Goal: Task Accomplishment & Management: Manage account settings

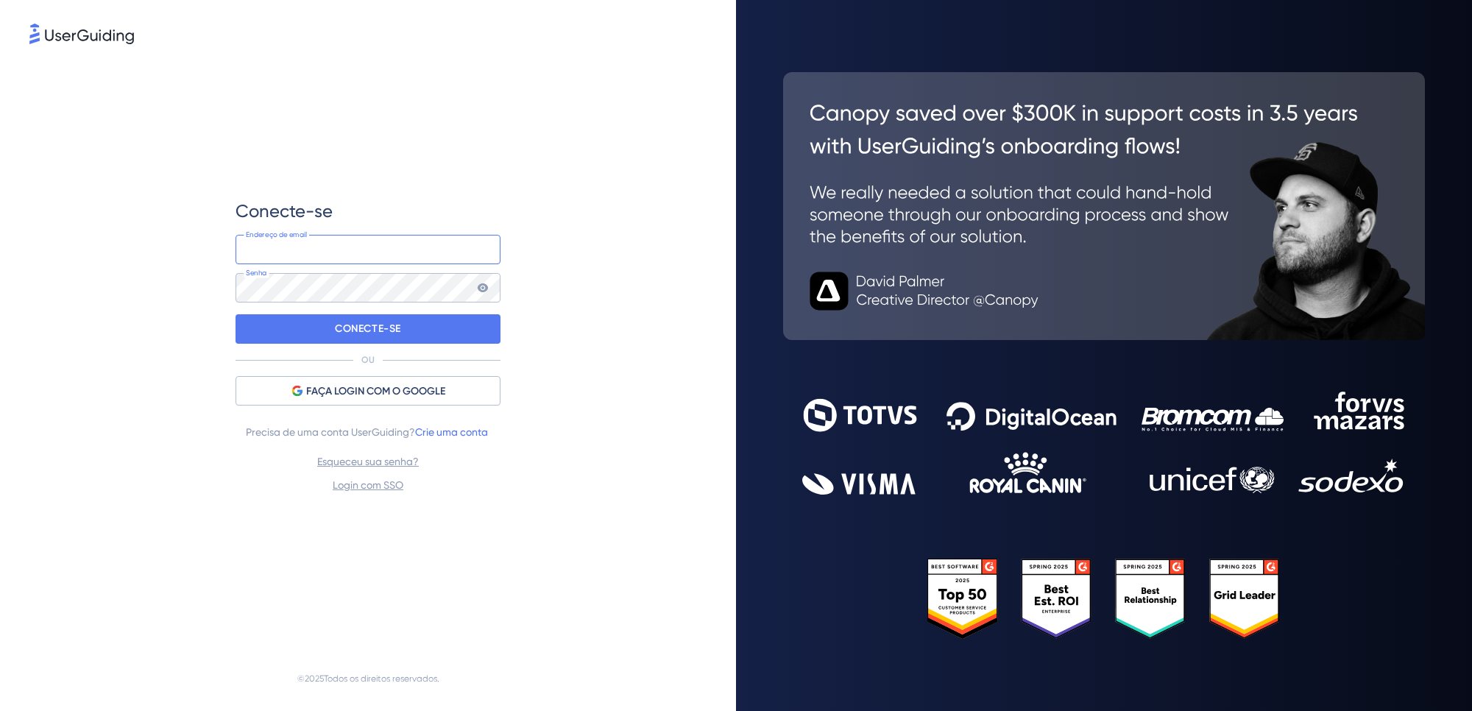
click at [330, 258] on input "email" at bounding box center [367, 249] width 265 height 29
type input "[PERSON_NAME][EMAIL_ADDRESS][DOMAIN_NAME]"
click at [483, 285] on icon at bounding box center [483, 287] width 10 height 9
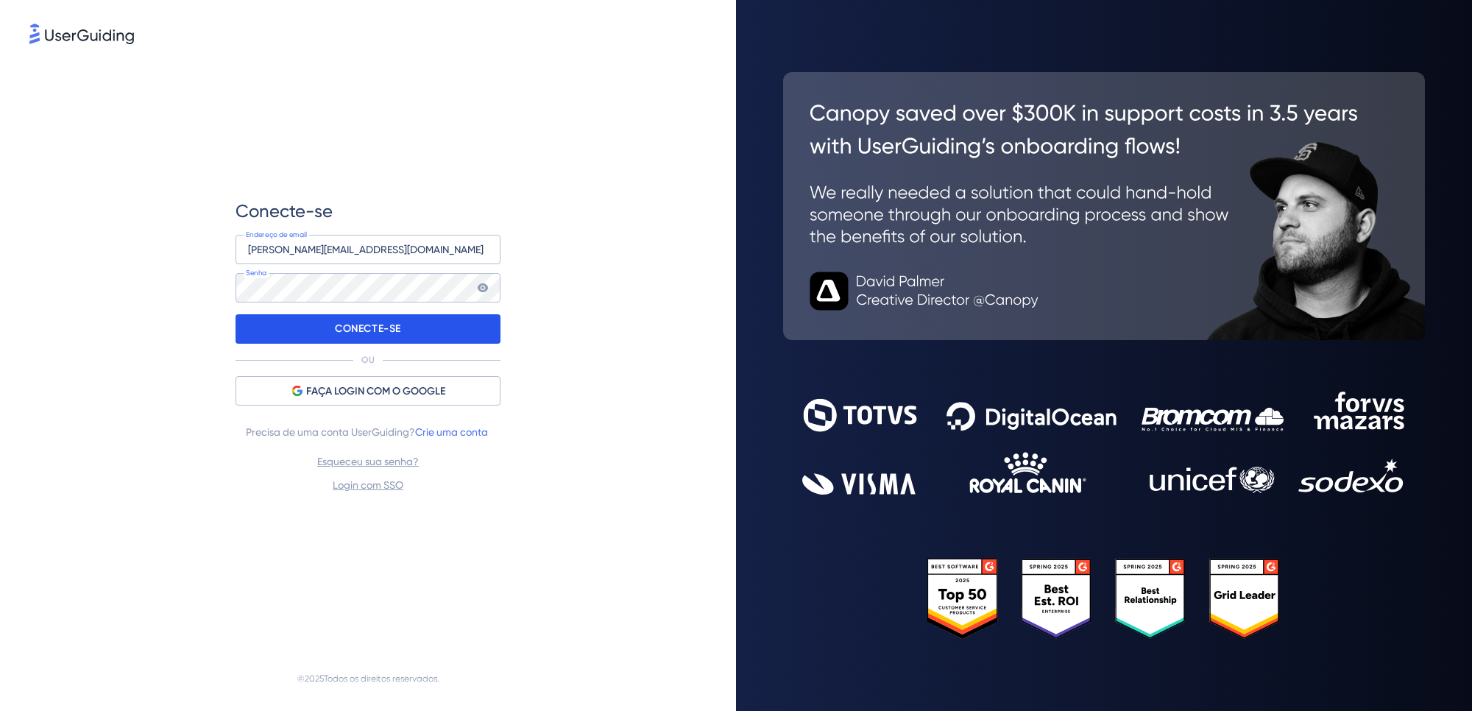
click at [369, 329] on font "CONECTE-SE" at bounding box center [368, 328] width 66 height 13
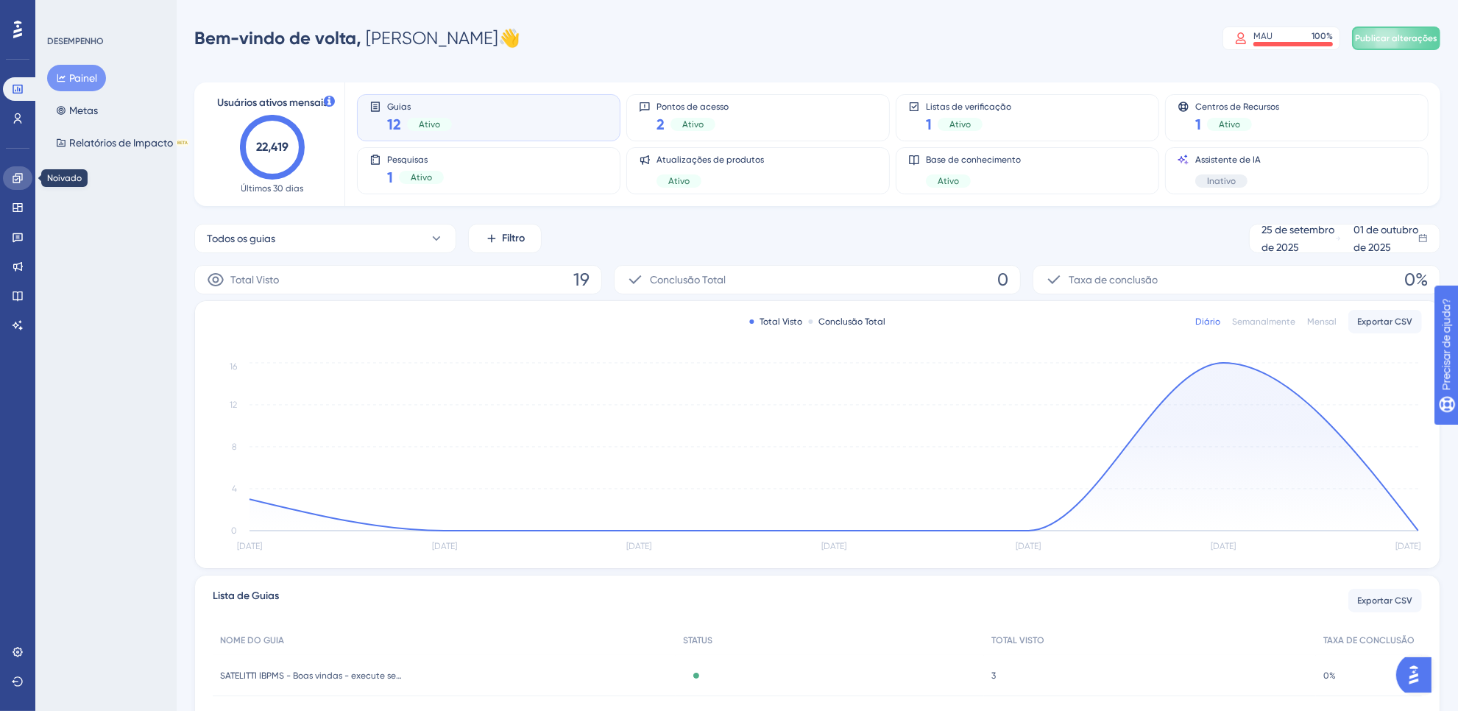
click at [16, 173] on icon at bounding box center [18, 178] width 12 height 12
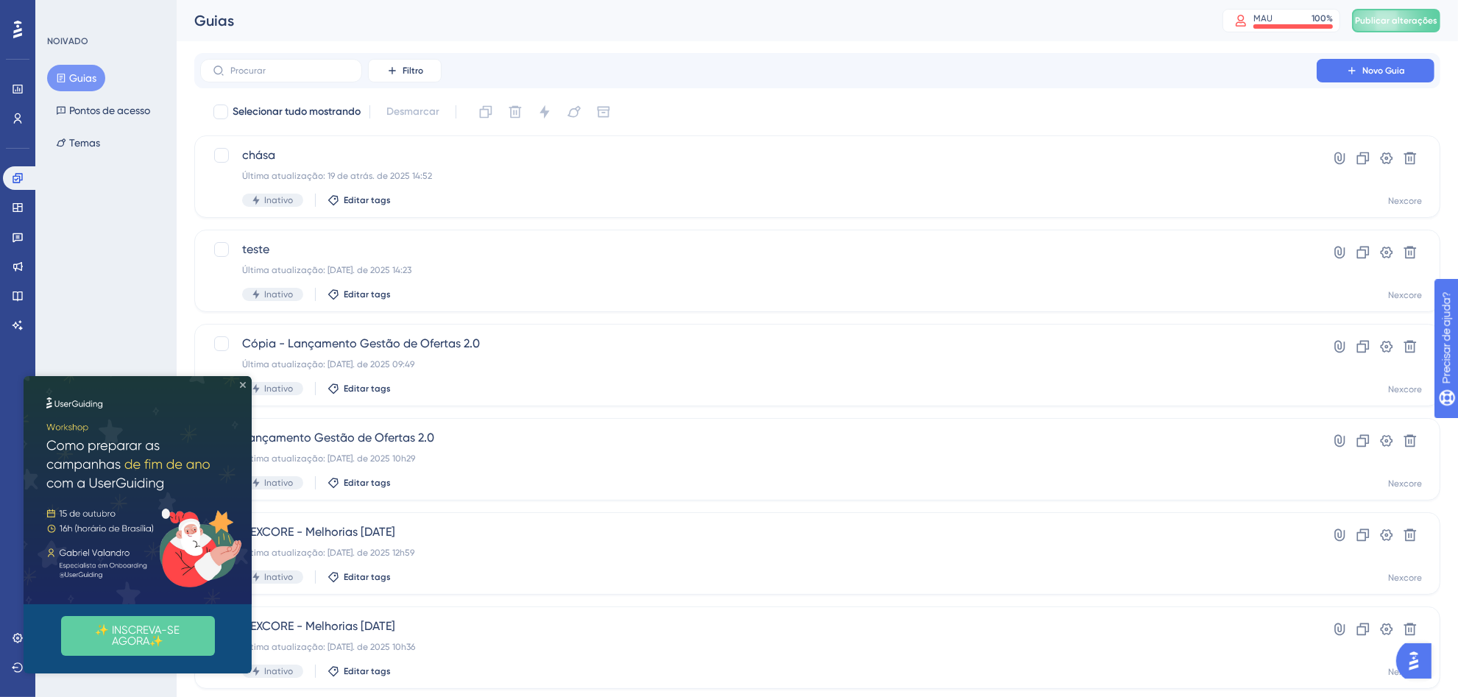
click at [240, 382] on icon "Fechar visualização" at bounding box center [243, 384] width 6 height 6
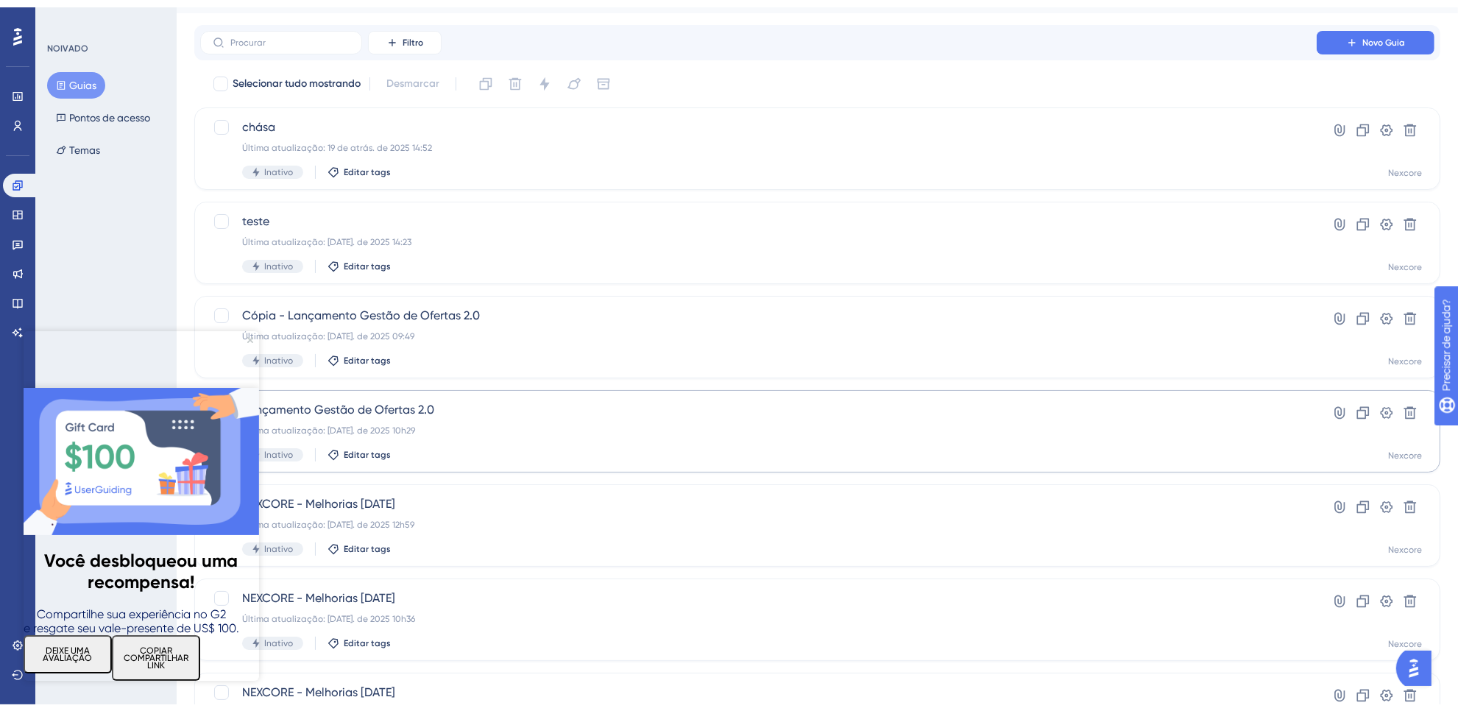
scroll to position [306, 0]
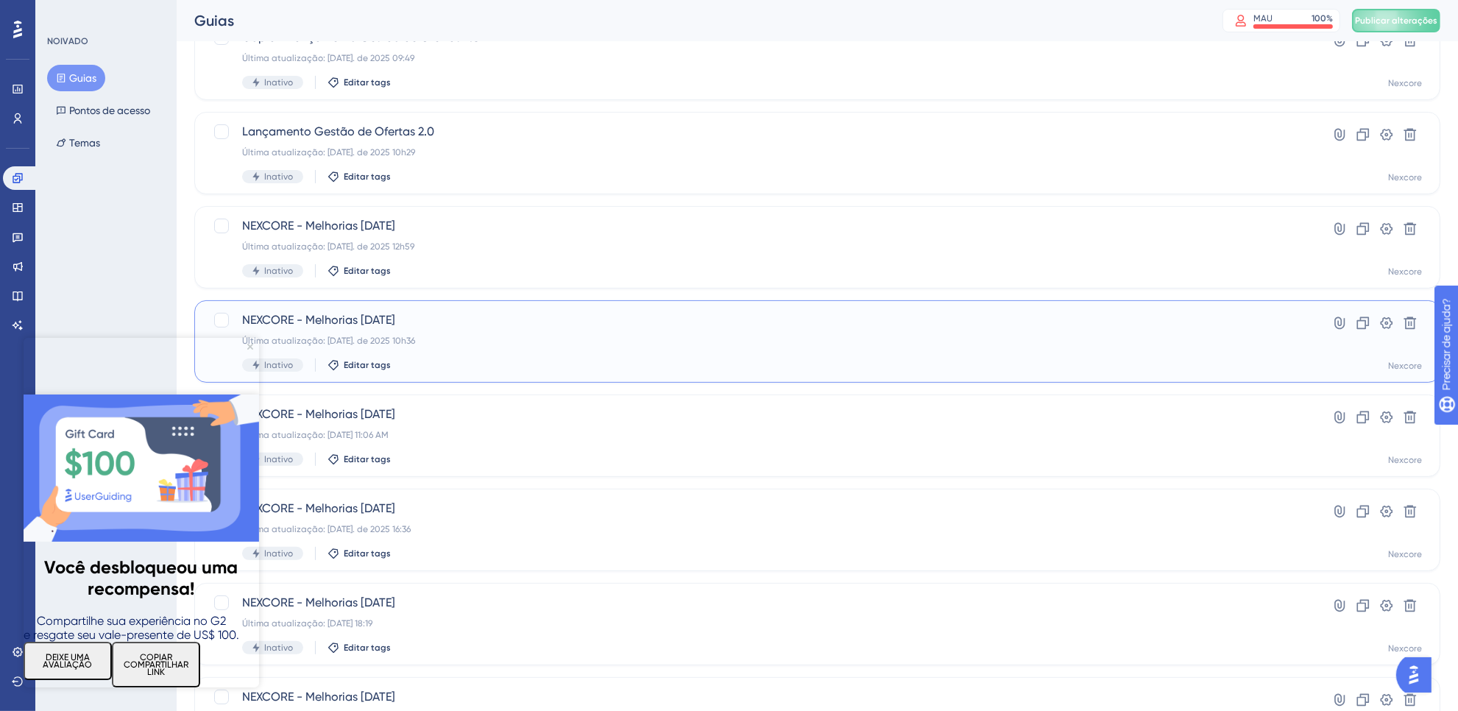
click at [582, 325] on span "NEXCORE - Melhorias [DATE]" at bounding box center [758, 320] width 1032 height 18
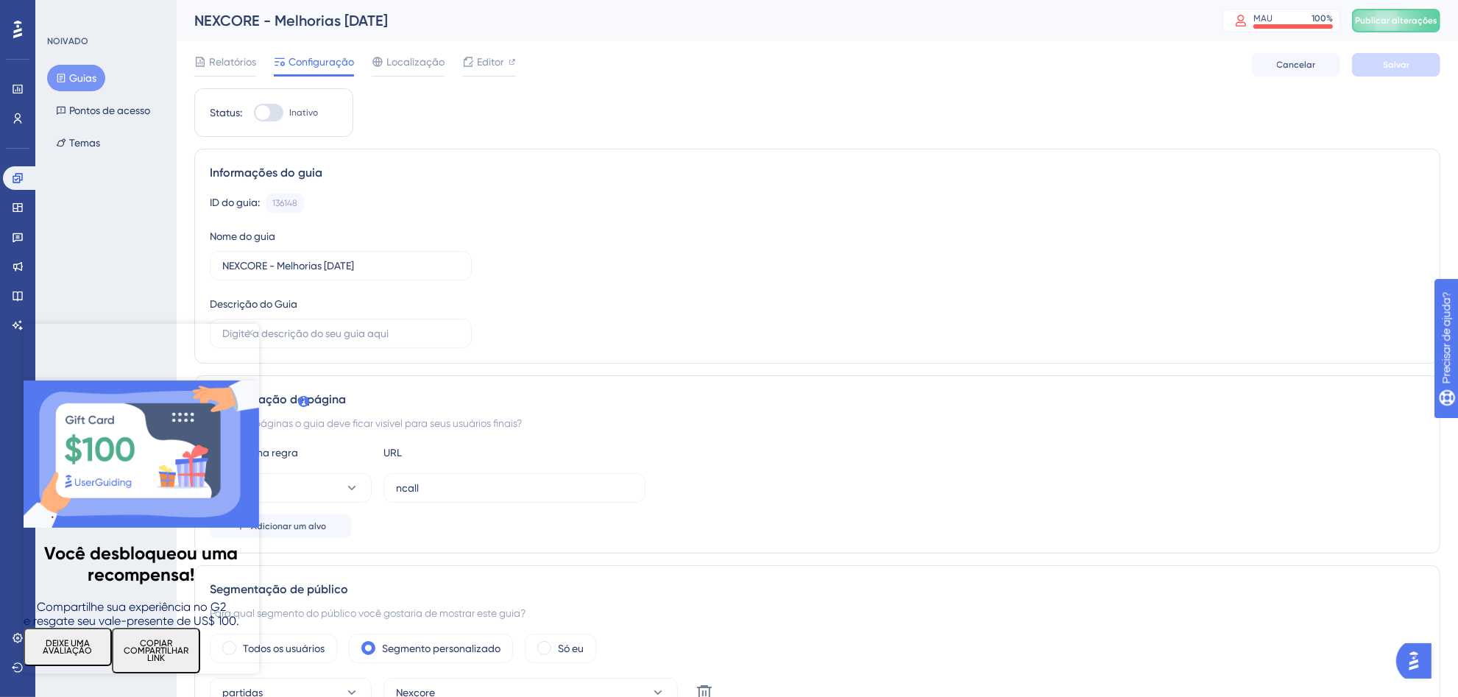
click at [188, 642] on font "COPIAR COMPARTILHAR LINK" at bounding box center [156, 649] width 65 height 25
click at [93, 637] on font "DEIXE UMA AVALIAÇÃO" at bounding box center [67, 646] width 49 height 18
click at [200, 656] on button "COPIAR COMPARTILHAR LINK" at bounding box center [156, 650] width 88 height 46
click at [188, 637] on font "COPIAR COMPARTILHAR LINK" at bounding box center [156, 649] width 65 height 25
click at [93, 637] on font "DEIXE UMA AVALIAÇÃO" at bounding box center [67, 646] width 49 height 18
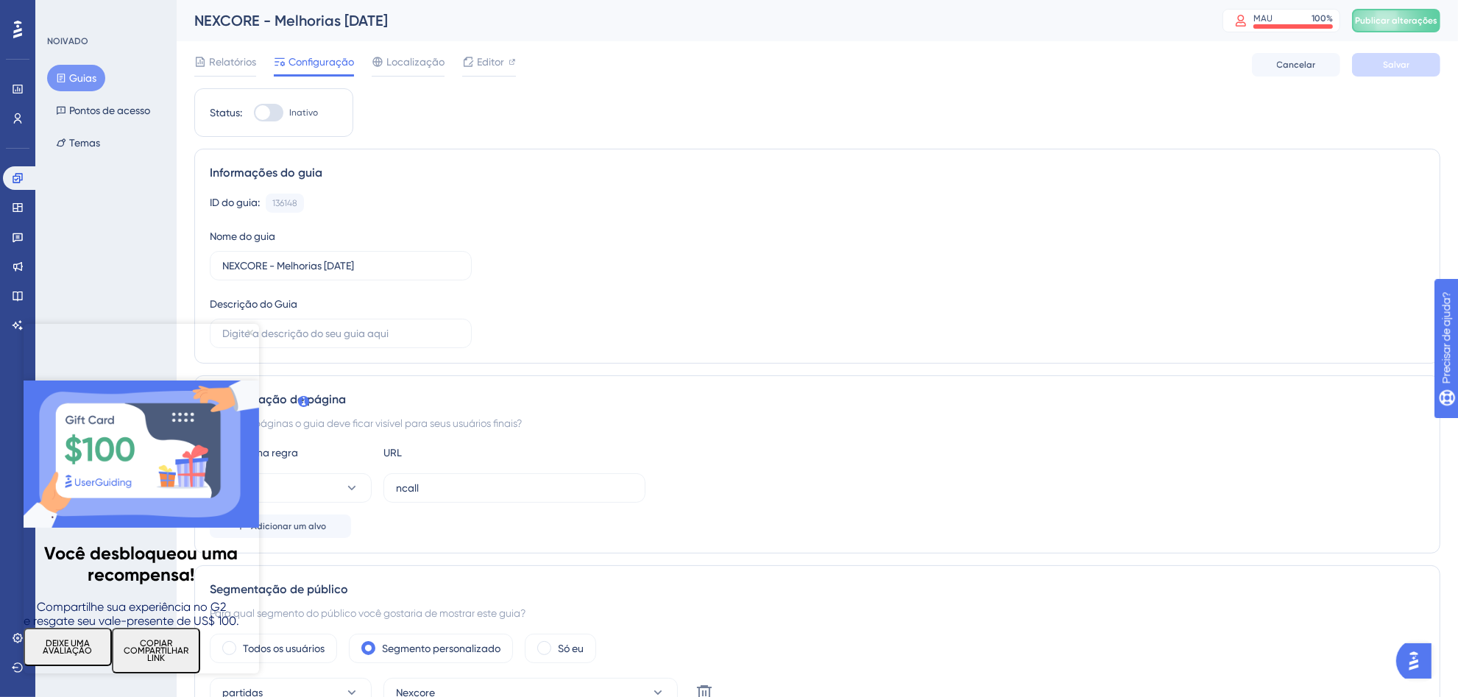
click at [247, 330] on icon "Fechar visualização" at bounding box center [250, 332] width 6 height 6
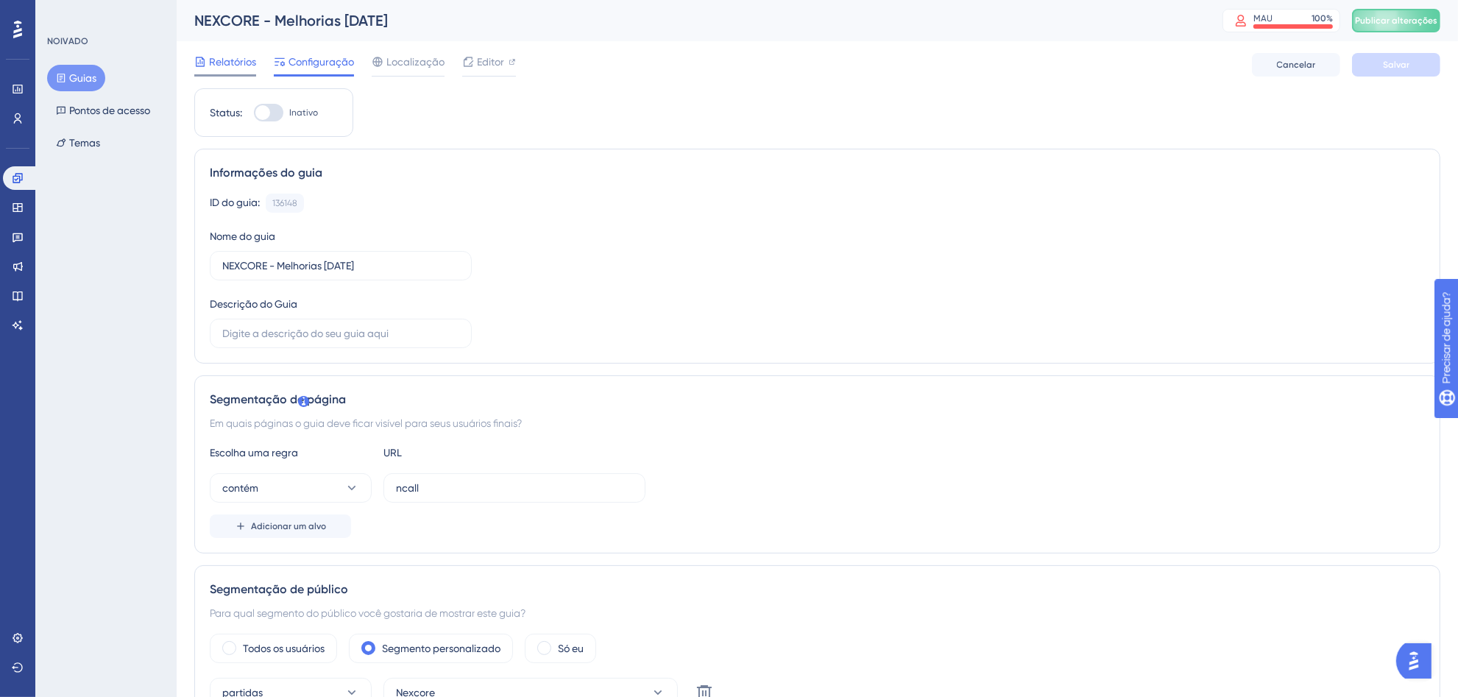
click at [238, 64] on font "Relatórios" at bounding box center [232, 62] width 47 height 12
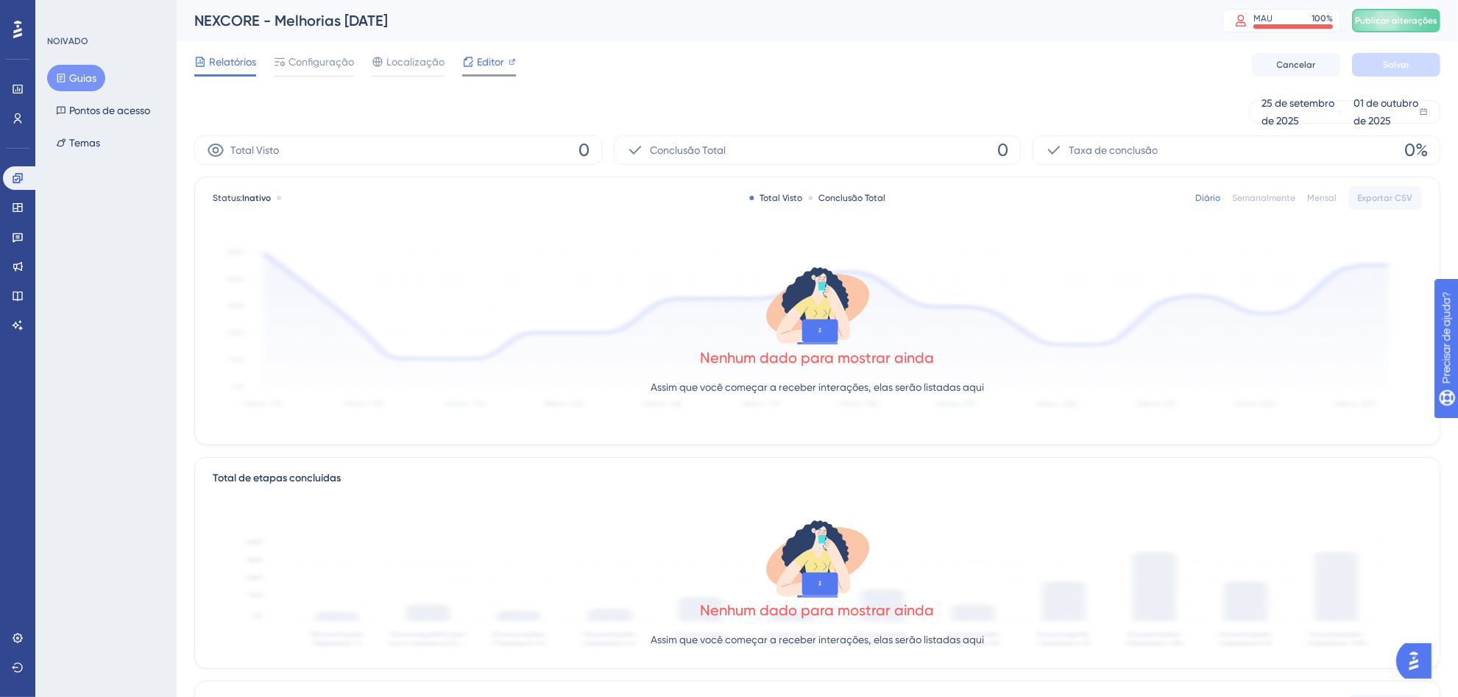
click at [493, 59] on font "Editor" at bounding box center [490, 62] width 27 height 12
click at [17, 181] on icon at bounding box center [18, 178] width 12 height 12
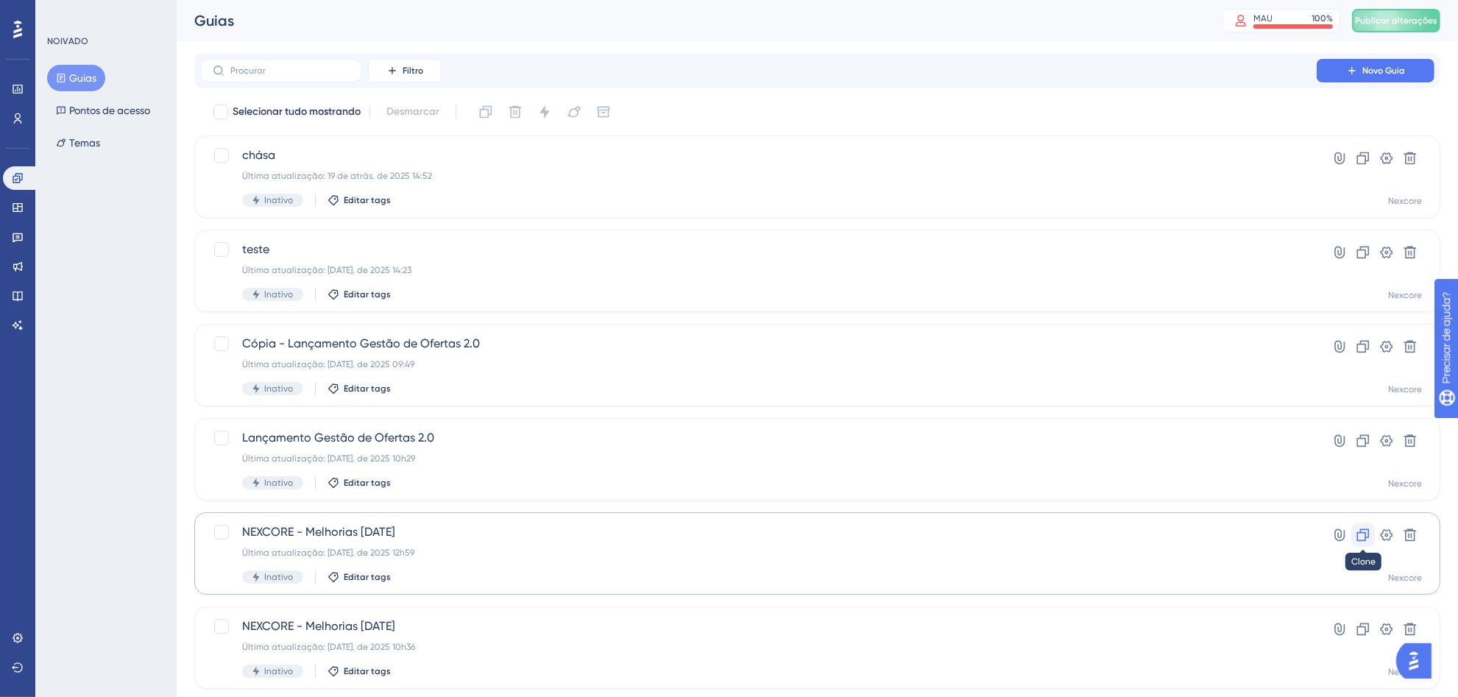
click at [1362, 531] on icon at bounding box center [1363, 535] width 15 height 15
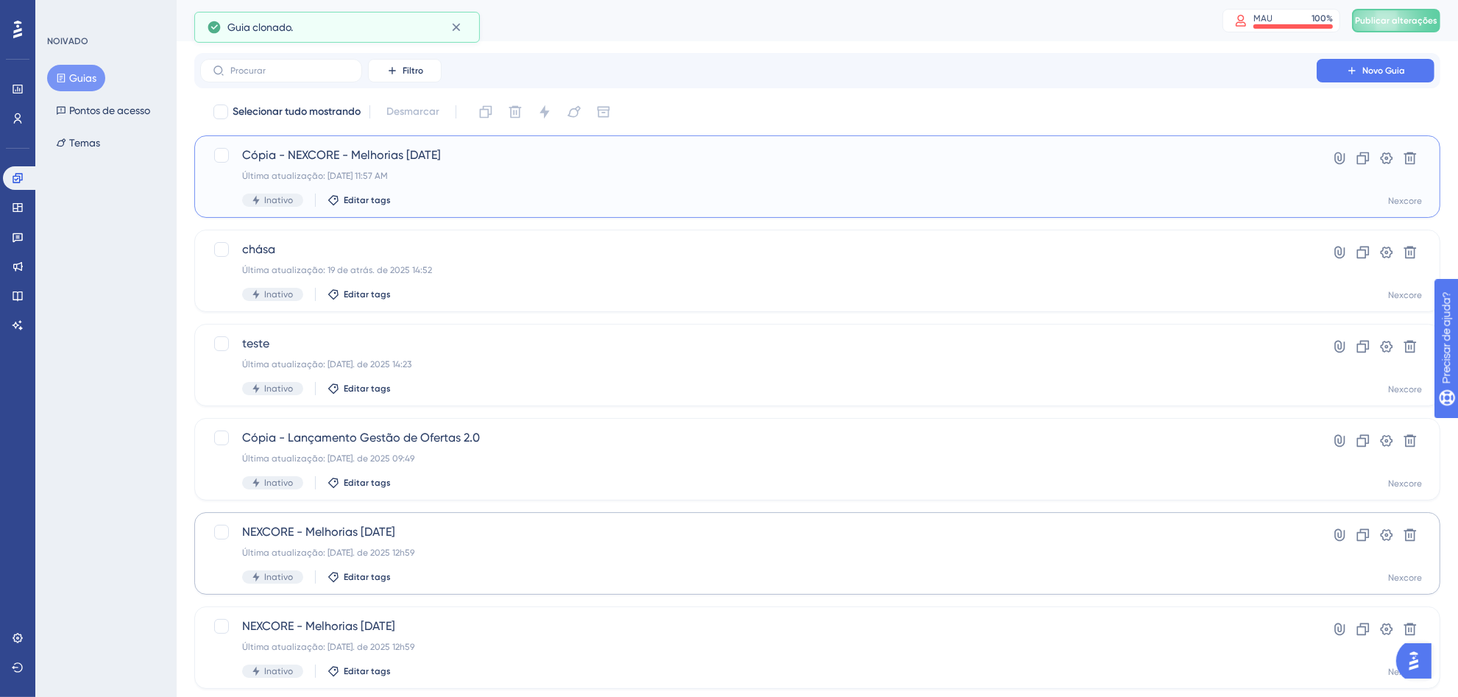
click at [1152, 147] on span "Cópia - NEXCORE - Melhorias [DATE]" at bounding box center [758, 155] width 1032 height 18
